Goal: Information Seeking & Learning: Learn about a topic

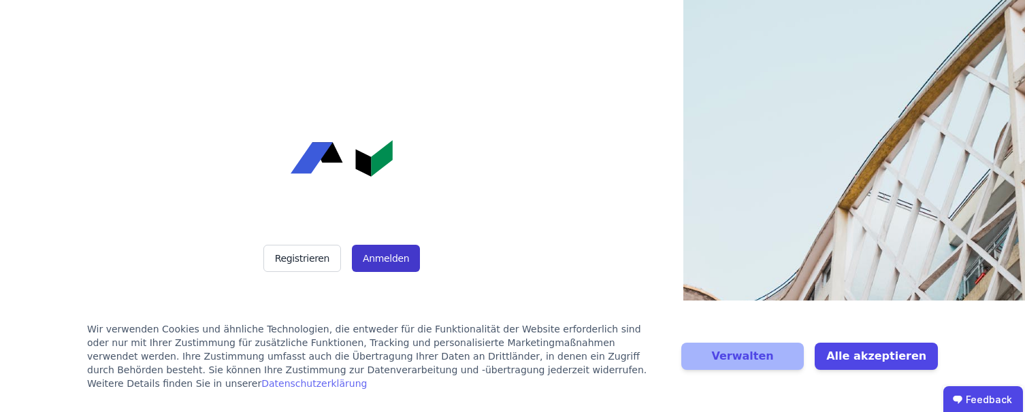
click at [370, 259] on button "Anmelden" at bounding box center [386, 258] width 68 height 27
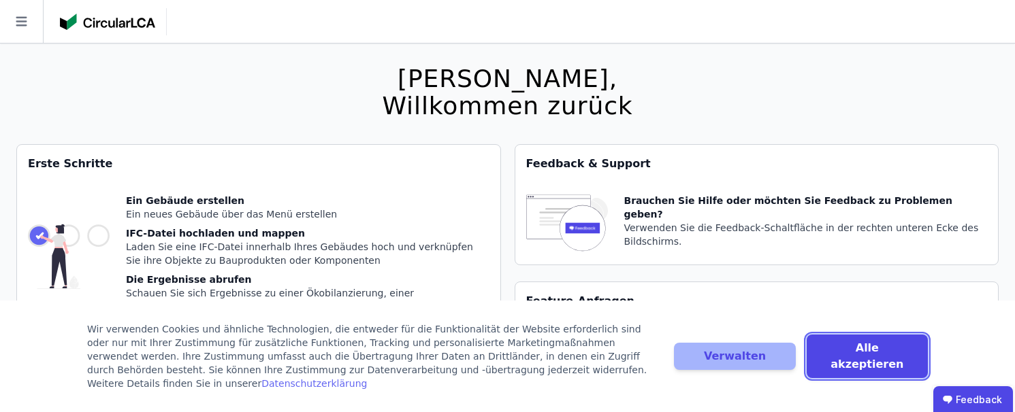
click at [849, 358] on button "Alle akzeptieren" at bounding box center [866, 357] width 121 height 44
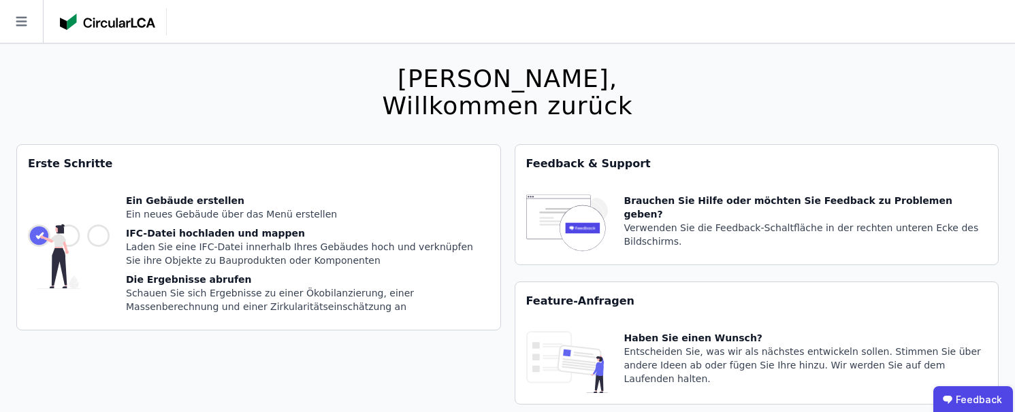
scroll to position [44, 0]
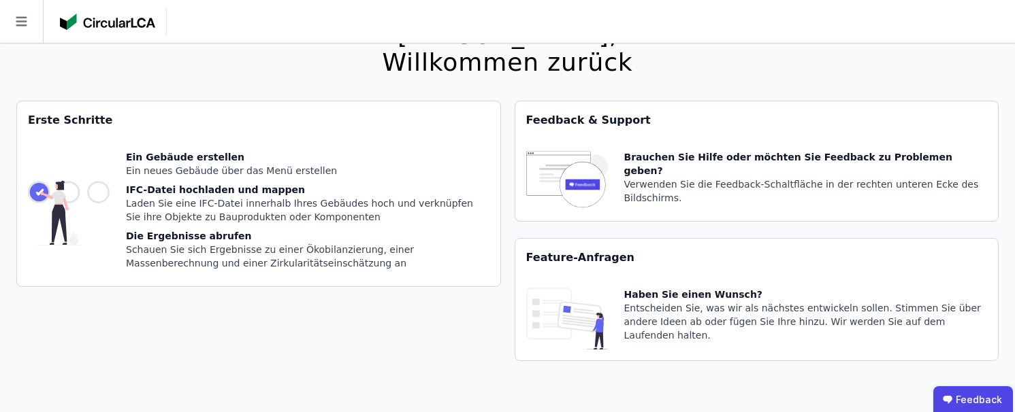
click at [99, 194] on img at bounding box center [69, 212] width 82 height 125
click at [19, 13] on icon at bounding box center [21, 21] width 43 height 43
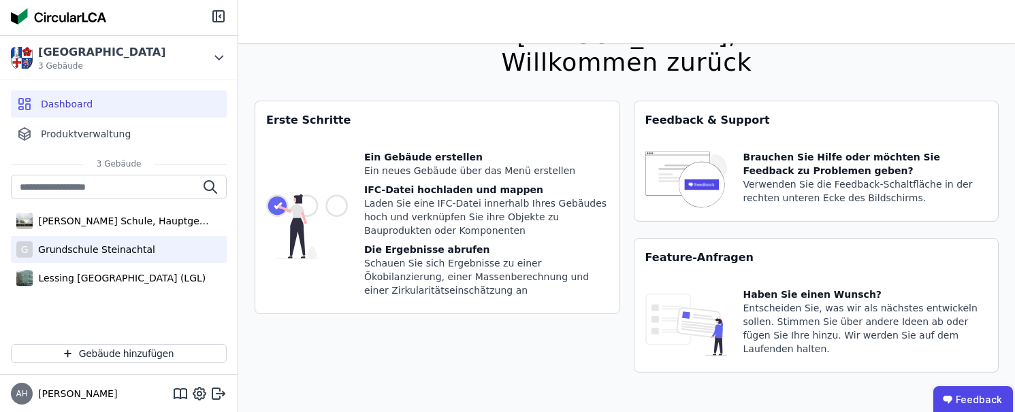
click at [89, 248] on div "Grundschule Steinachtal" at bounding box center [94, 250] width 123 height 14
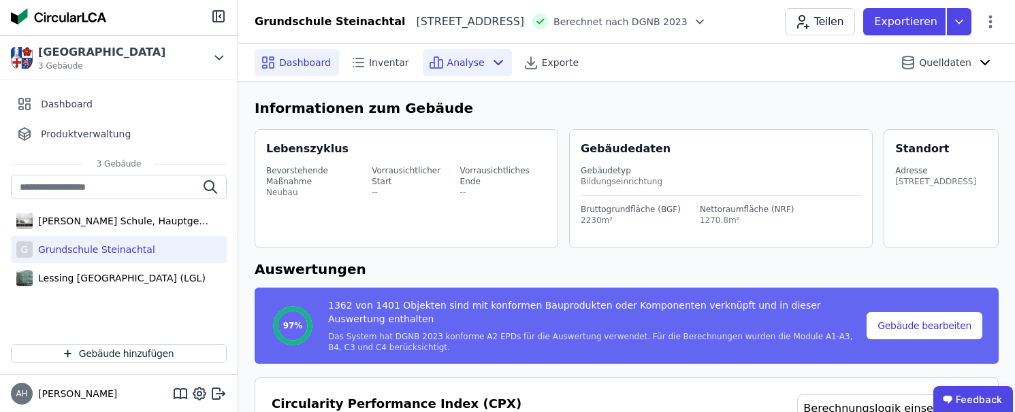
click at [447, 59] on span "Analyse" at bounding box center [465, 63] width 37 height 14
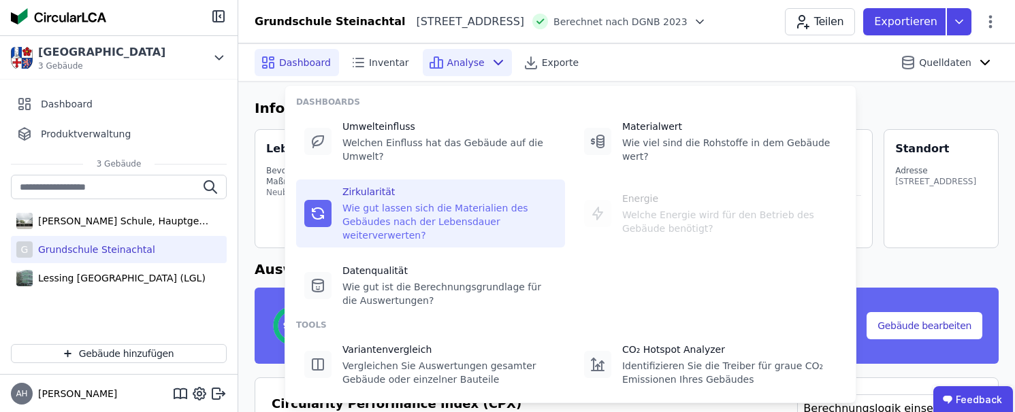
click at [383, 185] on div "Zirkularität" at bounding box center [449, 192] width 214 height 14
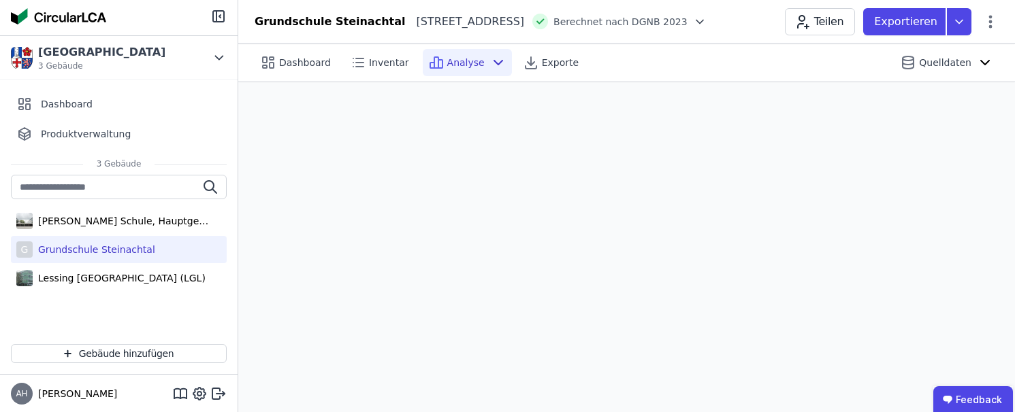
scroll to position [38, 0]
click at [145, 280] on div "Lessing [GEOGRAPHIC_DATA] (LGL)" at bounding box center [119, 279] width 173 height 14
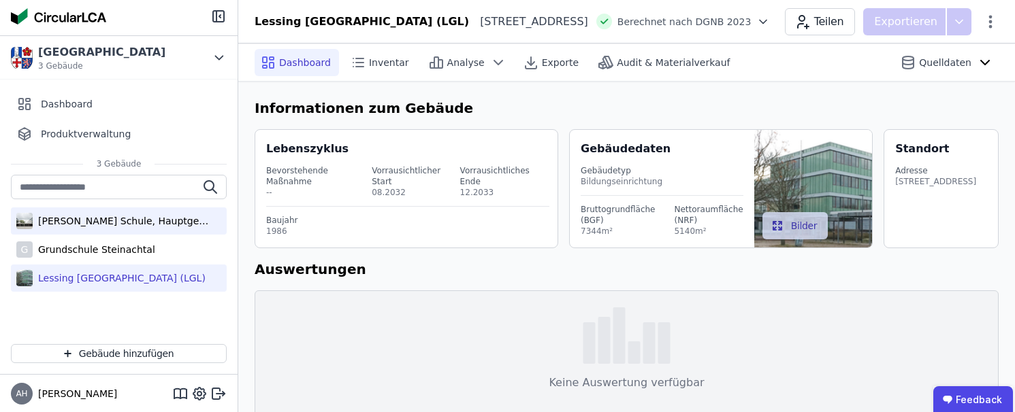
click at [144, 225] on div "[PERSON_NAME] Schule, Hauptgebäude" at bounding box center [121, 221] width 177 height 14
